Goal: Task Accomplishment & Management: Use online tool/utility

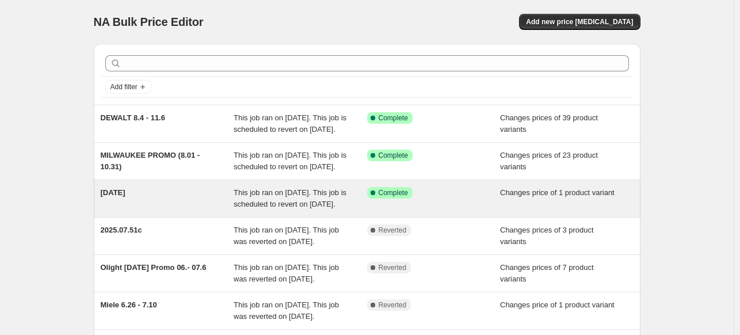
click at [313, 210] on div "This job ran on 1 August 2025. This job is scheduled to revert on 31 August 202…" at bounding box center [300, 198] width 133 height 23
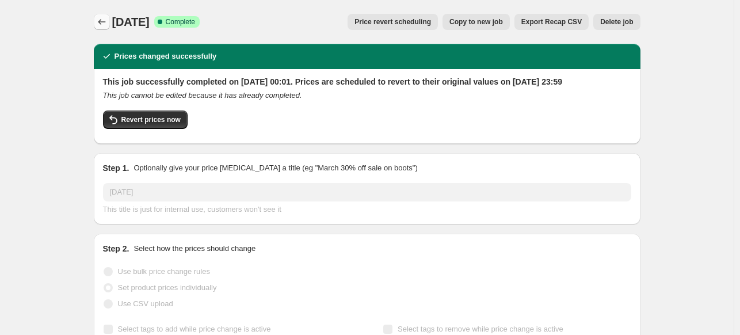
click at [102, 21] on icon "Price change jobs" at bounding box center [101, 22] width 7 height 6
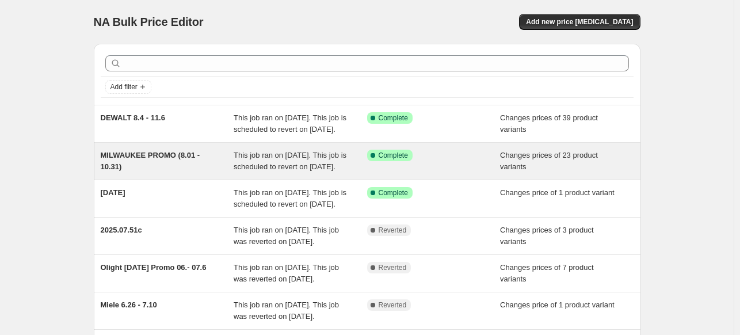
click at [553, 173] on div "Changes prices of 23 product variants" at bounding box center [566, 161] width 133 height 23
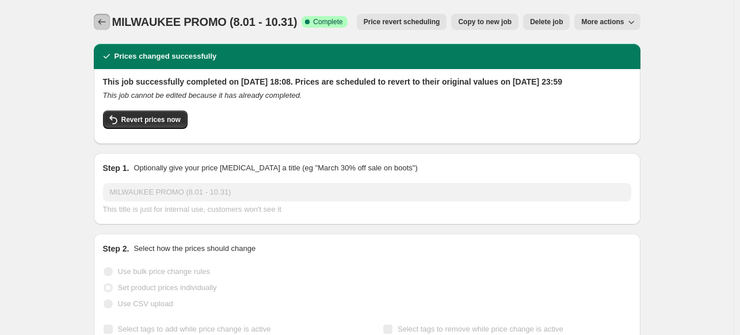
click at [106, 16] on button "Price change jobs" at bounding box center [102, 22] width 16 height 16
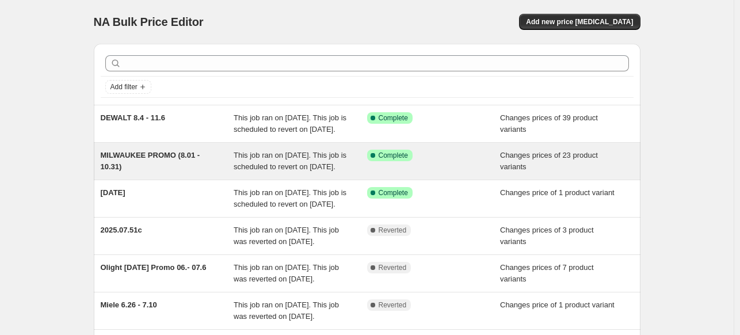
click at [477, 173] on div "Success Complete Complete" at bounding box center [433, 161] width 133 height 23
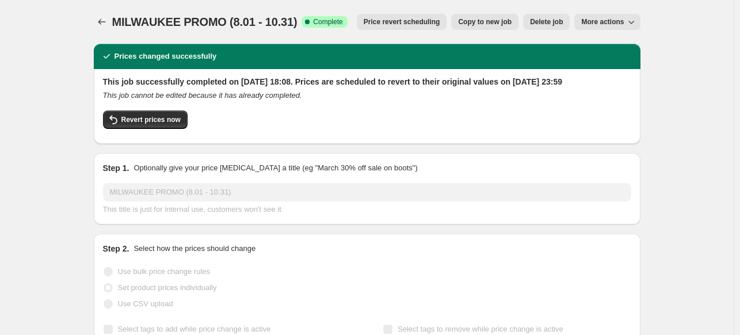
click at [619, 17] on button "More actions" at bounding box center [607, 22] width 66 height 16
click at [104, 17] on icon "Price change jobs" at bounding box center [102, 22] width 12 height 12
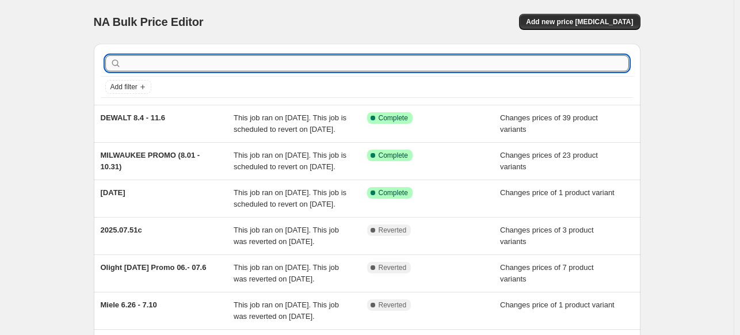
click at [163, 58] on input "text" at bounding box center [376, 63] width 505 height 16
click at [595, 36] on div "NA Bulk Price Editor. This page is ready NA Bulk Price Editor Add new price cha…" at bounding box center [367, 22] width 546 height 44
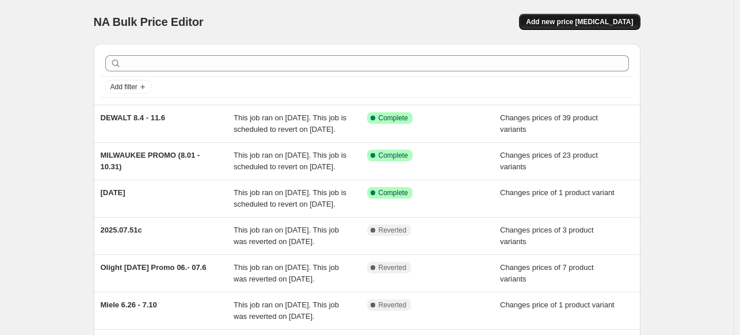
click at [596, 22] on span "Add new price change job" at bounding box center [579, 21] width 107 height 9
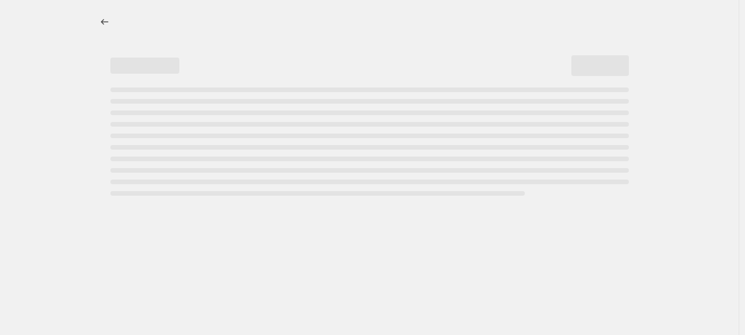
select select "percentage"
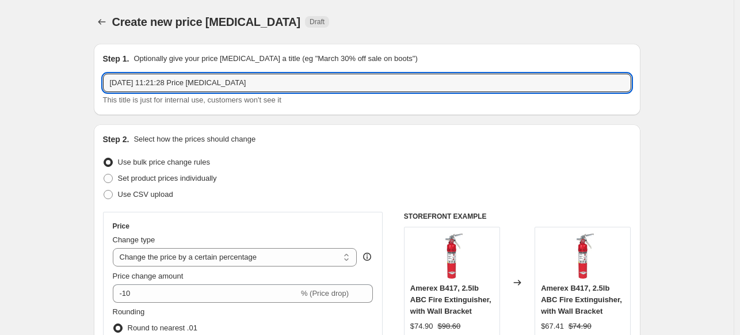
drag, startPoint x: 274, startPoint y: 80, endPoint x: 77, endPoint y: 86, distance: 196.8
type input "Milwaukee - 09.30"
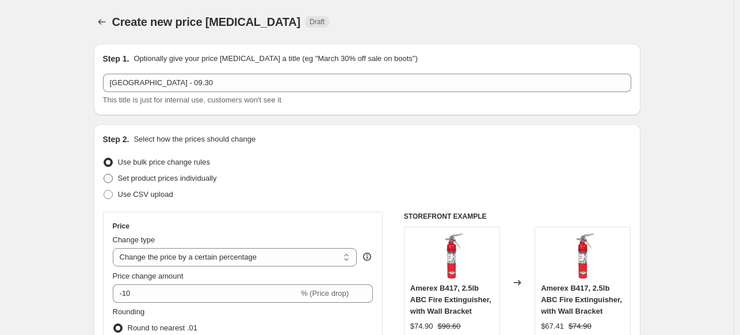
click at [140, 178] on span "Set product prices individually" at bounding box center [167, 178] width 99 height 9
click at [104, 174] on input "Set product prices individually" at bounding box center [104, 174] width 1 height 1
radio input "true"
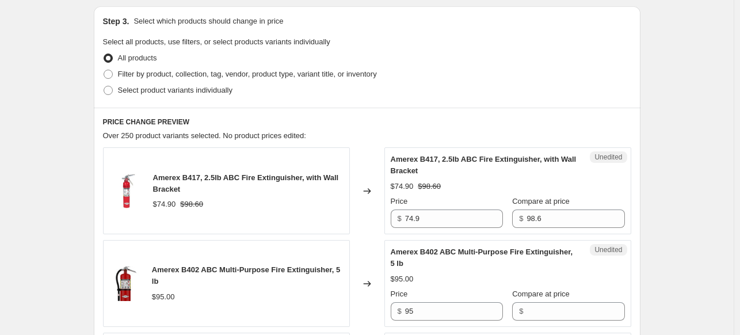
scroll to position [173, 0]
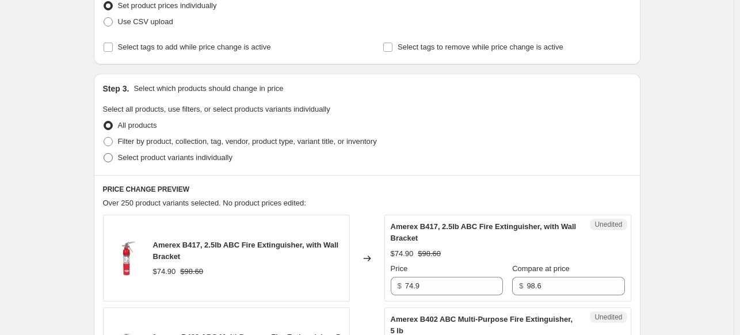
click at [192, 156] on span "Select product variants individually" at bounding box center [175, 157] width 114 height 9
click at [104, 154] on input "Select product variants individually" at bounding box center [104, 153] width 1 height 1
radio input "true"
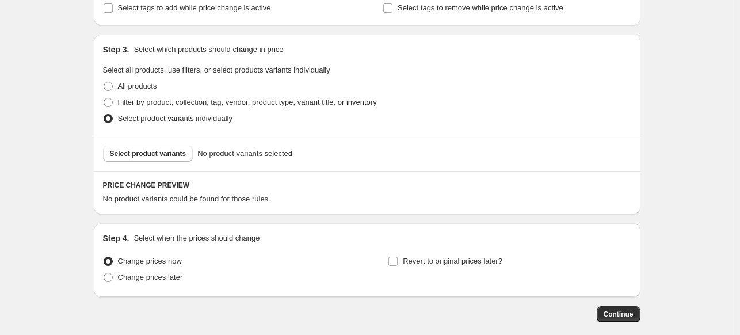
scroll to position [269, 0]
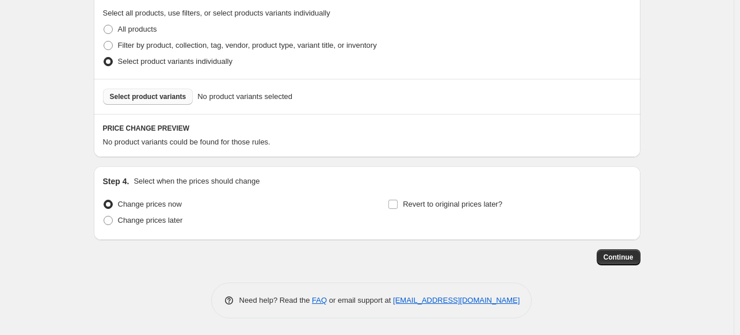
click at [177, 102] on button "Select product variants" at bounding box center [148, 97] width 90 height 16
